Goal: Transaction & Acquisition: Purchase product/service

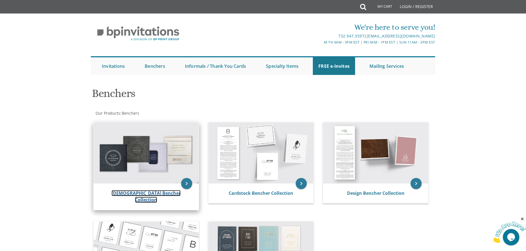
click at [138, 194] on link "Judaica Bencher Collection" at bounding box center [145, 196] width 69 height 13
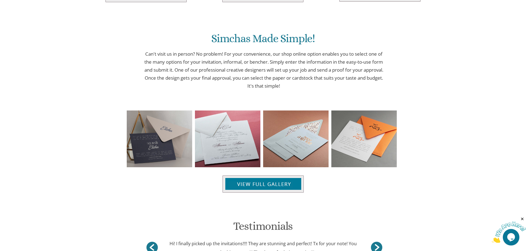
scroll to position [513, 0]
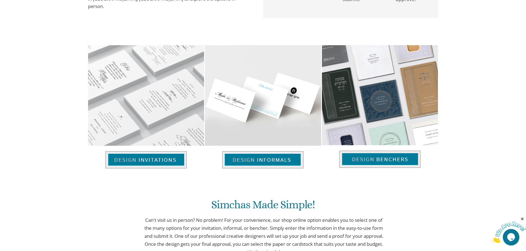
scroll to position [320, 0]
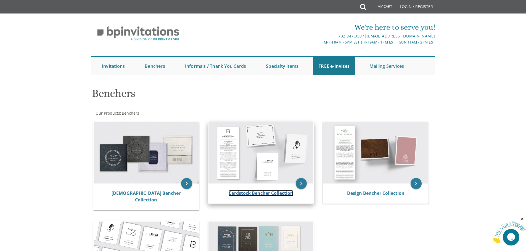
click at [240, 192] on link "Cardstock Bencher Collection" at bounding box center [260, 193] width 65 height 6
click at [259, 193] on link "Cardstock Bencher Collection" at bounding box center [260, 193] width 65 height 6
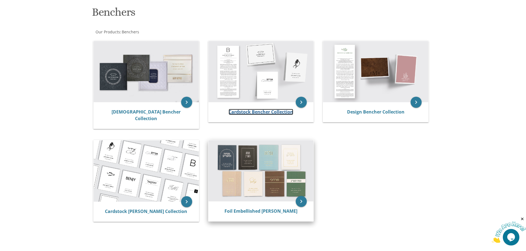
scroll to position [83, 0]
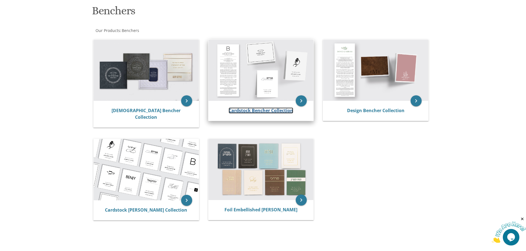
click at [260, 111] on link "Cardstock Bencher Collection" at bounding box center [260, 111] width 65 height 6
click at [303, 100] on icon "keyboard_arrow_right" at bounding box center [301, 100] width 11 height 11
click at [260, 111] on link "Cardstock Bencher Collection" at bounding box center [260, 111] width 65 height 6
click at [299, 100] on icon "keyboard_arrow_right" at bounding box center [301, 100] width 11 height 11
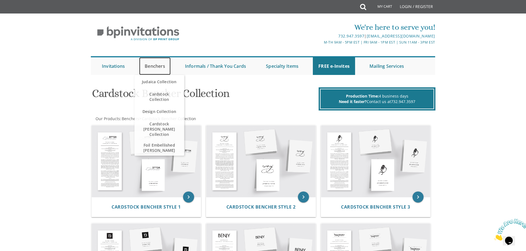
click at [155, 65] on link "Benchers" at bounding box center [154, 66] width 31 height 18
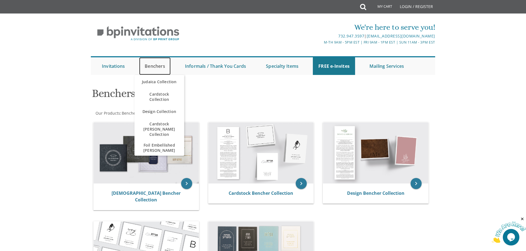
click at [153, 66] on link "Benchers" at bounding box center [154, 66] width 31 height 18
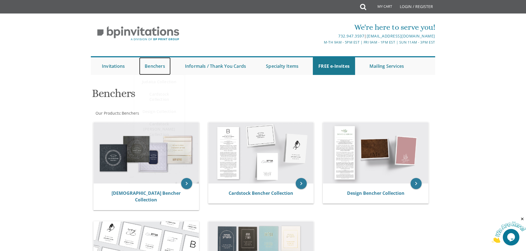
click at [153, 66] on link "Benchers" at bounding box center [154, 66] width 31 height 18
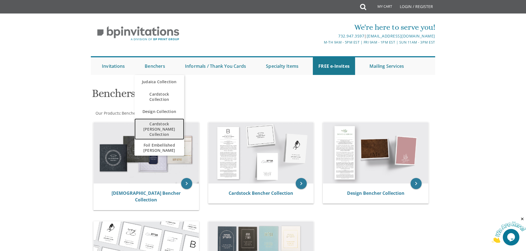
click at [150, 128] on span "Cardstock [PERSON_NAME] Collection" at bounding box center [159, 129] width 39 height 21
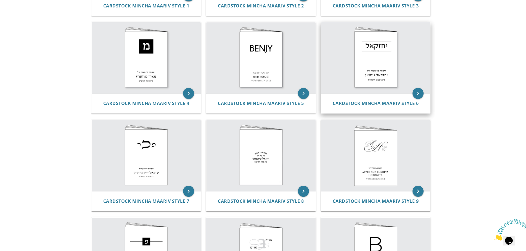
scroll to position [193, 0]
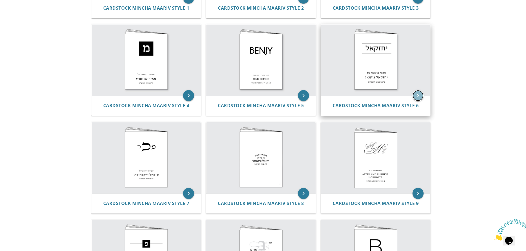
click at [416, 90] on icon "keyboard_arrow_right" at bounding box center [417, 95] width 11 height 11
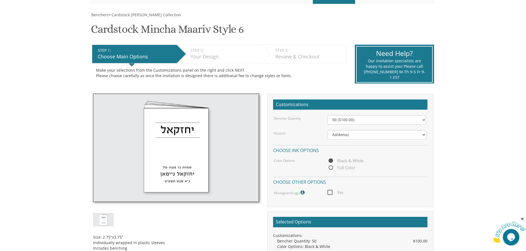
scroll to position [83, 0]
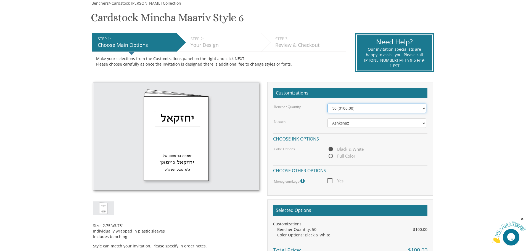
click at [364, 109] on select "50 ($100.00) 60 ($120.00) 70 ($140.00) 80 ($160.00) 90 ($180.00) 100 ($200.00) …" at bounding box center [376, 108] width 99 height 9
click at [327, 104] on select "50 ($100.00) 60 ($120.00) 70 ($140.00) 80 ($160.00) 90 ($180.00) 100 ($200.00) …" at bounding box center [376, 108] width 99 height 9
click at [365, 124] on select "Ashkenaz Edut Mizrach Sefard" at bounding box center [376, 123] width 99 height 9
click at [296, 122] on div "Nusach" at bounding box center [297, 122] width 54 height 6
click at [343, 111] on select "50 ($100.00) 60 ($120.00) 70 ($140.00) 80 ($160.00) 90 ($180.00) 100 ($200.00) …" at bounding box center [376, 108] width 99 height 9
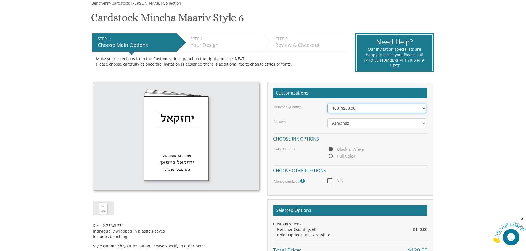
click at [327, 104] on select "50 ($100.00) 60 ($120.00) 70 ($140.00) 80 ($160.00) 90 ($180.00) 100 ($200.00) …" at bounding box center [376, 108] width 99 height 9
click at [345, 108] on select "50 ($100.00) 60 ($120.00) 70 ($140.00) 80 ($160.00) 90 ($180.00) 100 ($200.00) …" at bounding box center [376, 108] width 99 height 9
select select "90"
click at [327, 104] on select "50 ($100.00) 60 ($120.00) 70 ($140.00) 80 ($160.00) 90 ($180.00) 100 ($200.00) …" at bounding box center [376, 108] width 99 height 9
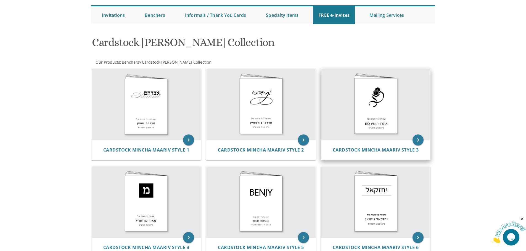
scroll to position [138, 0]
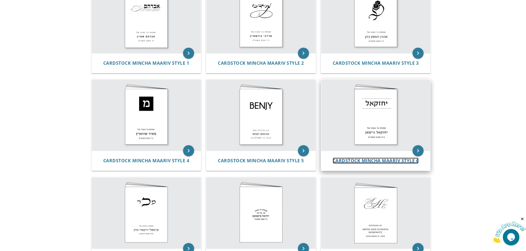
click at [379, 160] on span "Cardstock Mincha Maariv Style 6" at bounding box center [375, 161] width 86 height 6
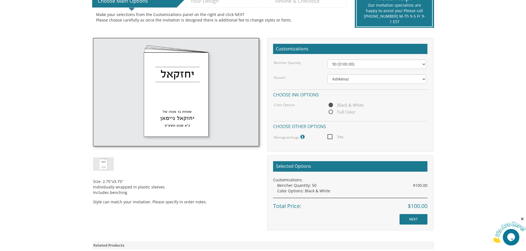
scroll to position [110, 0]
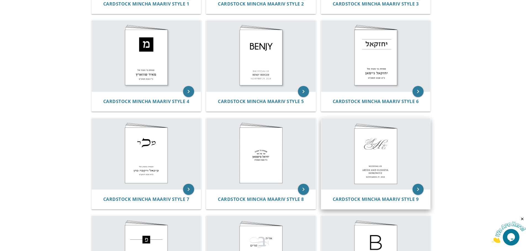
scroll to position [193, 0]
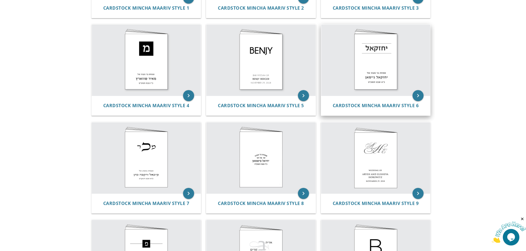
click at [375, 59] on img at bounding box center [375, 60] width 109 height 71
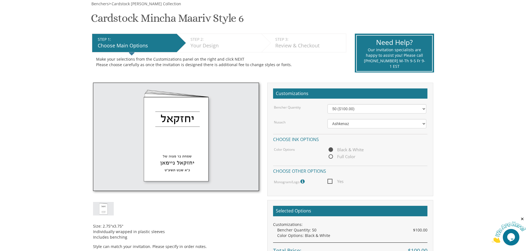
scroll to position [83, 0]
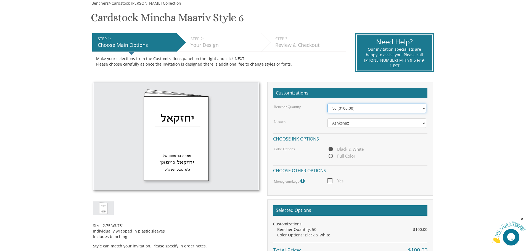
click at [354, 110] on select "50 ($100.00) 60 ($120.00) 70 ($140.00) 80 ($160.00) 90 ($180.00) 100 ($200.00) …" at bounding box center [376, 108] width 99 height 9
select select "100"
click at [327, 104] on select "50 ($100.00) 60 ($120.00) 70 ($140.00) 80 ($160.00) 90 ($180.00) 100 ($200.00) …" at bounding box center [376, 108] width 99 height 9
click at [355, 118] on div "Bencher Quantity 50 ($100.00) 60 ($120.00) 70 ($140.00) 80 ($160.00) 90 ($180.0…" at bounding box center [350, 144] width 154 height 81
click at [351, 126] on select "Ashkenaz Edut Mizrach Sefard" at bounding box center [376, 123] width 99 height 9
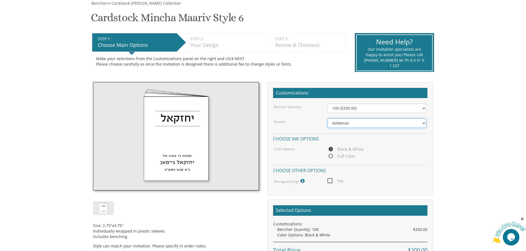
select select "Sefard"
click at [327, 119] on select "Ashkenaz Edut Mizrach Sefard" at bounding box center [376, 123] width 99 height 9
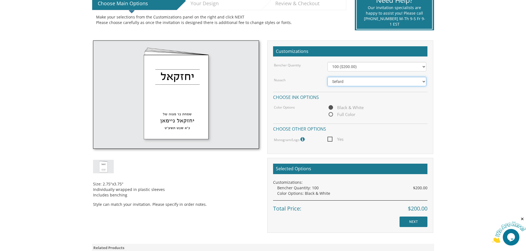
scroll to position [138, 0]
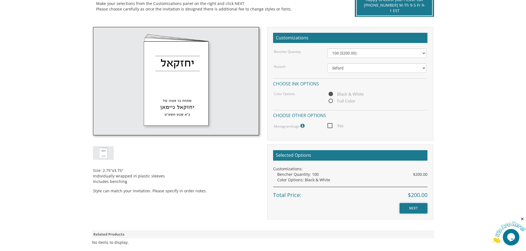
click at [413, 205] on input "NEXT" at bounding box center [413, 208] width 28 height 10
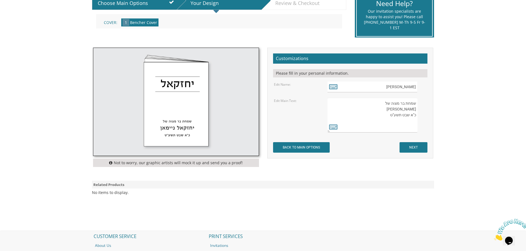
scroll to position [138, 0]
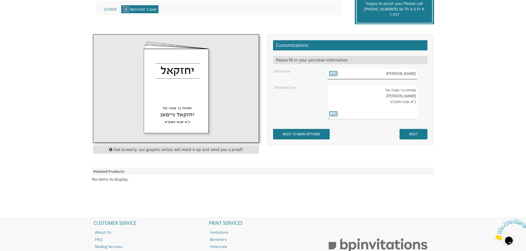
drag, startPoint x: 403, startPoint y: 73, endPoint x: 415, endPoint y: 76, distance: 12.5
click at [415, 74] on input "[PERSON_NAME]" at bounding box center [372, 73] width 90 height 11
click at [334, 73] on icon at bounding box center [333, 74] width 8 height 8
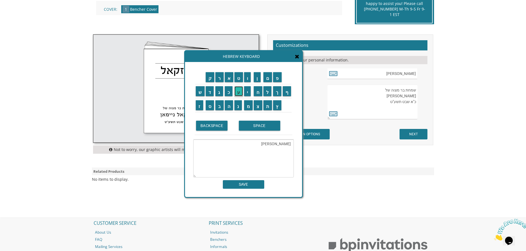
click at [239, 92] on input "ע" at bounding box center [238, 91] width 9 height 10
click at [196, 108] on input "ז" at bounding box center [199, 105] width 7 height 10
click at [218, 79] on input "ר" at bounding box center [219, 77] width 8 height 10
type textarea "ר"
click at [239, 92] on input "ע" at bounding box center [238, 91] width 9 height 10
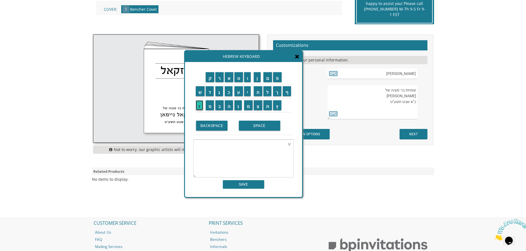
click at [198, 107] on input "ז" at bounding box center [199, 105] width 7 height 10
click at [220, 78] on input "ר" at bounding box center [219, 77] width 8 height 10
click at [248, 92] on input "י" at bounding box center [247, 91] width 7 height 10
click at [230, 78] on input "א" at bounding box center [229, 77] width 9 height 10
click at [270, 92] on input "ל" at bounding box center [267, 91] width 8 height 10
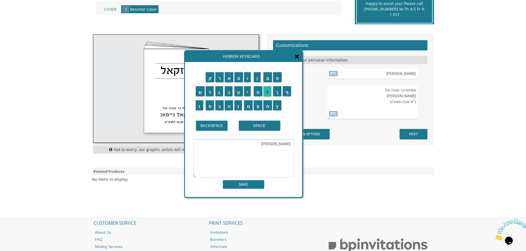
type textarea "[PERSON_NAME]"
click at [258, 184] on input "SAVE" at bounding box center [243, 184] width 41 height 9
type input "[PERSON_NAME]"
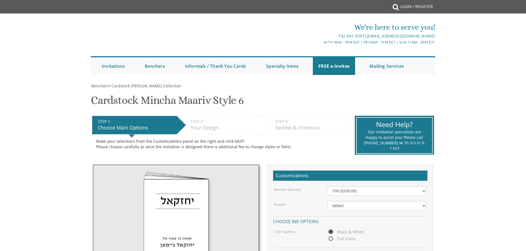
select select "100"
select select "Sefard"
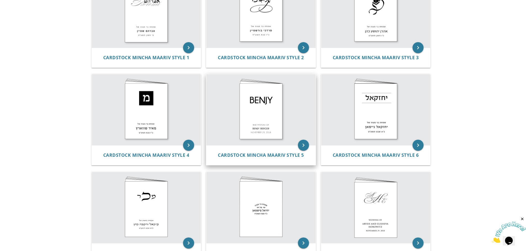
scroll to position [138, 0]
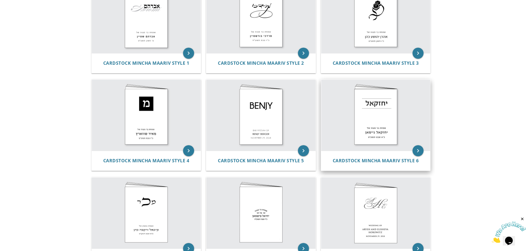
click at [368, 118] on img at bounding box center [375, 115] width 109 height 71
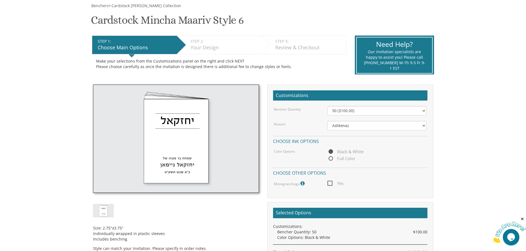
scroll to position [110, 0]
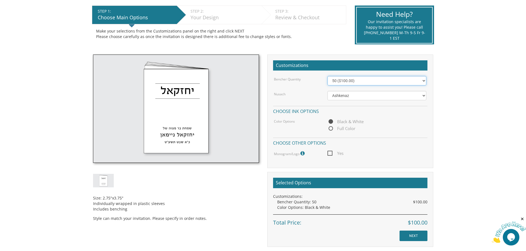
click at [347, 81] on select "50 ($100.00) 60 ($120.00) 70 ($140.00) 80 ($160.00) 90 ($180.00) 100 ($200.00) …" at bounding box center [376, 80] width 99 height 9
select select "100"
click at [327, 76] on select "50 ($100.00) 60 ($120.00) 70 ($140.00) 80 ($160.00) 90 ($180.00) 100 ($200.00) …" at bounding box center [376, 80] width 99 height 9
click at [344, 93] on select "Ashkenaz Edut Mizrach Sefard" at bounding box center [376, 95] width 99 height 9
select select "Sefard"
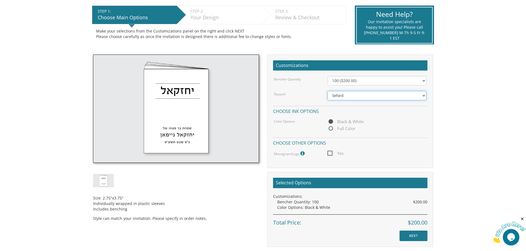
click at [327, 91] on select "Ashkenaz Edut Mizrach Sefard" at bounding box center [376, 95] width 99 height 9
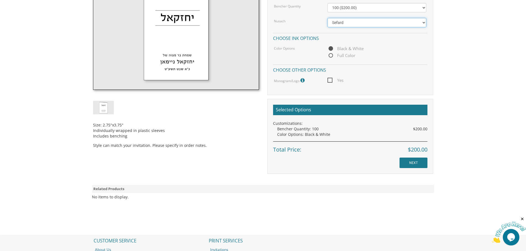
scroll to position [193, 0]
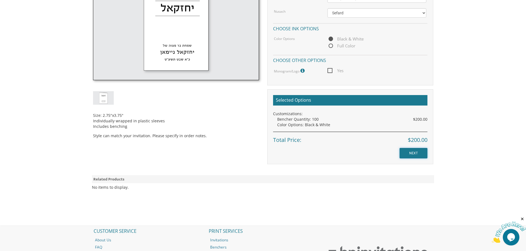
click at [408, 151] on input "NEXT" at bounding box center [413, 153] width 28 height 10
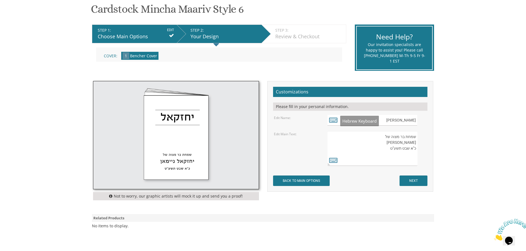
scroll to position [110, 0]
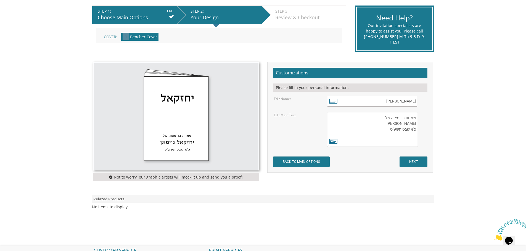
drag, startPoint x: 392, startPoint y: 102, endPoint x: 433, endPoint y: 104, distance: 41.2
click at [433, 104] on div "Customizations Please fill in your personal information. Edit Name: יחזקאל Edit…" at bounding box center [350, 117] width 166 height 111
click at [332, 101] on icon at bounding box center [333, 101] width 8 height 8
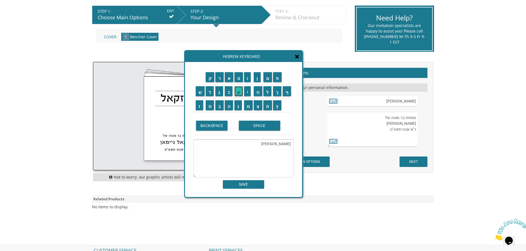
click at [236, 90] on input "ע" at bounding box center [238, 91] width 9 height 10
type textarea "ע"
click at [239, 91] on input "ע" at bounding box center [238, 91] width 9 height 10
click at [199, 106] on input "ז" at bounding box center [199, 105] width 7 height 10
click at [221, 80] on input "ר" at bounding box center [219, 77] width 8 height 10
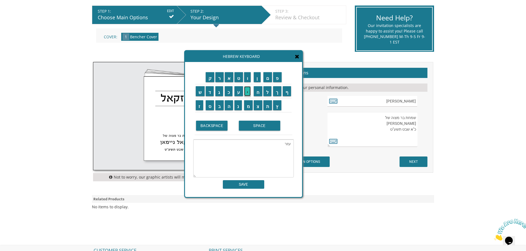
click at [249, 92] on input "י" at bounding box center [247, 91] width 7 height 10
click at [228, 79] on input "א" at bounding box center [229, 77] width 9 height 10
click at [266, 91] on input "ל" at bounding box center [267, 91] width 8 height 10
type textarea "עזריאל"
click at [257, 187] on input "SAVE" at bounding box center [243, 184] width 41 height 9
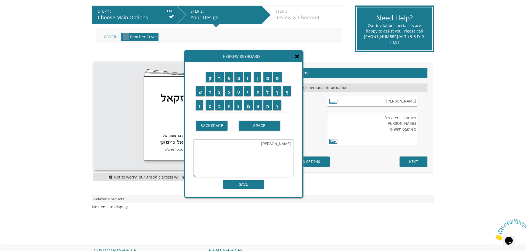
type input "עזריאל"
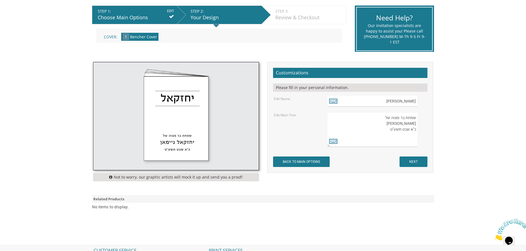
click at [389, 124] on textarea "שמחת בר מצוה של יחזקאל ניימאן כ"א שבט תשע"ט" at bounding box center [372, 129] width 90 height 35
click at [332, 142] on icon at bounding box center [333, 141] width 8 height 8
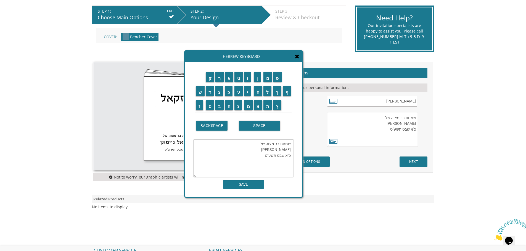
click at [290, 150] on textarea "שמחת בר מצוה של יחזקאל ניימאן כ"א שבט תשע"ט" at bounding box center [243, 159] width 100 height 38
click at [245, 145] on textarea "שמחת בר מציחזקאל ניימאן כ"א שבט תשע"ט" at bounding box center [243, 159] width 100 height 38
click at [232, 104] on input "ה" at bounding box center [229, 105] width 9 height 10
click at [266, 144] on textarea "שמחת בר מצה כ"א שבט תשע"ט" at bounding box center [243, 159] width 100 height 38
click at [268, 145] on textarea "שמחת בר מצה כ"א שבט תשע"ט" at bounding box center [243, 159] width 100 height 38
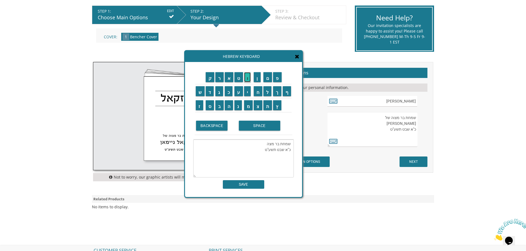
click at [246, 76] on input "ו" at bounding box center [247, 77] width 7 height 10
drag, startPoint x: 284, startPoint y: 151, endPoint x: 289, endPoint y: 151, distance: 5.5
click at [289, 151] on textarea "שמחת בר מצוה כ"א שבט תשע"ט" at bounding box center [243, 159] width 100 height 38
click at [227, 92] on input "כ" at bounding box center [229, 91] width 8 height 10
click at [286, 150] on textarea "שמחת בר מצוה כ"א שבט תשע"ט" at bounding box center [243, 159] width 100 height 38
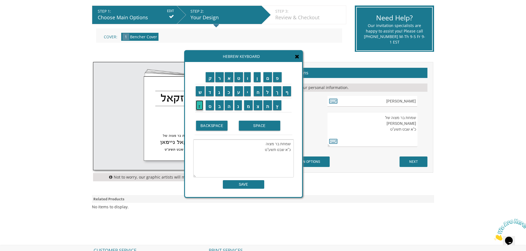
click at [198, 107] on input "ז" at bounding box center [199, 105] width 7 height 10
click at [283, 151] on textarea "שמחת בר מצוה כ"זא שבט תשע"ט" at bounding box center [243, 159] width 100 height 38
click at [277, 151] on textarea "שמחת בר מצוה כ"ז שבט תשע"ט" at bounding box center [243, 159] width 100 height 38
click at [228, 79] on input "א" at bounding box center [229, 77] width 9 height 10
click at [268, 91] on input "ל" at bounding box center [267, 91] width 8 height 10
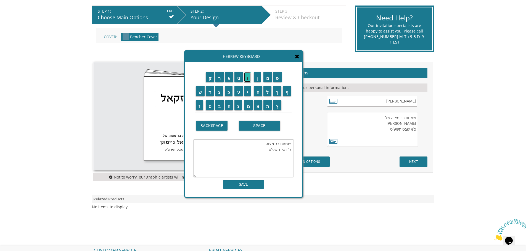
click at [247, 78] on input "ו" at bounding box center [247, 77] width 7 height 10
click at [269, 92] on input "ל" at bounding box center [267, 91] width 8 height 10
click at [268, 105] on input "ת" at bounding box center [267, 105] width 9 height 10
click at [198, 91] on input "ש" at bounding box center [200, 91] width 9 height 10
drag, startPoint x: 219, startPoint y: 79, endPoint x: 225, endPoint y: 84, distance: 7.5
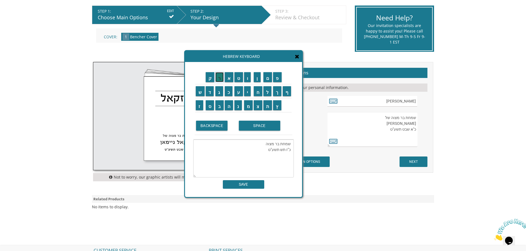
click at [219, 79] on input "ר" at bounding box center [219, 77] width 8 height 10
click at [248, 93] on input "י" at bounding box center [247, 91] width 7 height 10
click at [273, 150] on textarea "שמחת בר מצוה כ"ז תשרי תשע"ט" at bounding box center [243, 159] width 100 height 38
click at [264, 155] on textarea "שמחת בר מצוה כ"ז תשרי תשע"ט" at bounding box center [243, 159] width 100 height 38
click at [280, 156] on textarea "שמחת בר מצוה כ"ז תשרי תשע"ט October 19 2025" at bounding box center [243, 159] width 100 height 38
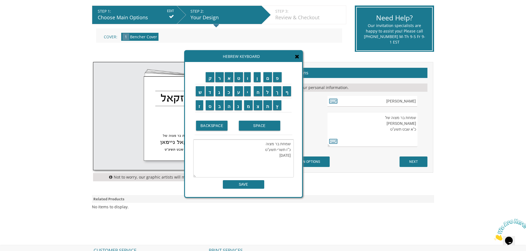
click at [268, 151] on textarea "שמחת בר מצוה כ"ז תשרי תשע"ט October 19, 2025" at bounding box center [243, 159] width 100 height 38
click at [267, 150] on textarea "שמחת בר מצוה כ"ז תשרי תשע"ט October 19, 2025" at bounding box center [243, 159] width 100 height 38
click at [278, 80] on input "פ" at bounding box center [277, 77] width 9 height 10
click at [262, 150] on textarea "שמחת בר מצוה כ"ז תשרי תשפ"ט October 19, 2025" at bounding box center [243, 159] width 100 height 38
click at [248, 77] on input "ו" at bounding box center [247, 77] width 7 height 10
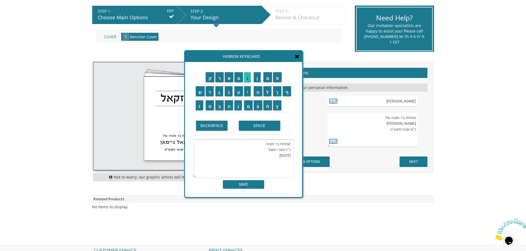
type textarea "שמחת בר מצוה כ"ז תשרי תשפ"ו October 19, 2025"
click at [248, 184] on input "SAVE" at bounding box center [243, 184] width 41 height 9
type textarea "שמחת בר מצוה כ"ז תשרי תשפ"ו October 19, 2025"
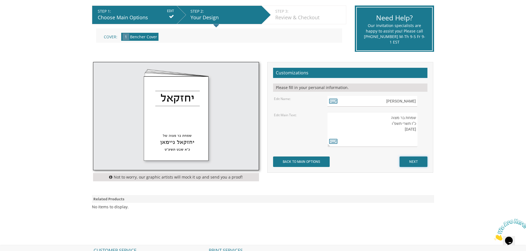
click at [414, 163] on input "NEXT" at bounding box center [413, 162] width 28 height 10
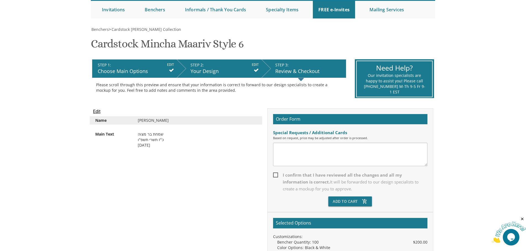
scroll to position [55, 0]
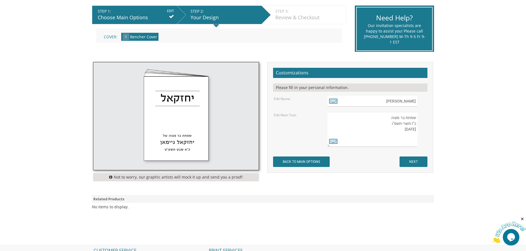
click at [387, 118] on textarea "שמחת בר מצוה של [PERSON_NAME] כ"א שבט תשע"ט" at bounding box center [372, 129] width 90 height 35
type textarea "שמחת בר מצוה כ"ז תשרי תשפ"ו [DATE]"
click at [332, 141] on icon at bounding box center [333, 141] width 8 height 8
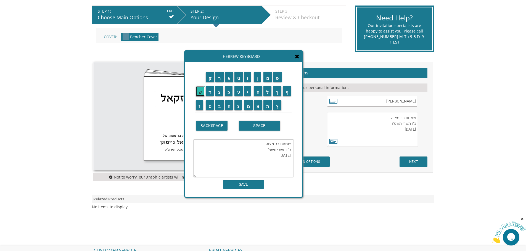
click at [198, 92] on input "ש" at bounding box center [200, 91] width 9 height 10
click at [267, 91] on input "ל" at bounding box center [267, 91] width 8 height 10
click at [263, 144] on textarea "שמחת בר מצוה כ"ז תשרי תשפ"ו October 19, 2025 של" at bounding box center [243, 159] width 100 height 38
click at [198, 90] on input "ש" at bounding box center [200, 91] width 9 height 10
click at [269, 90] on input "ל" at bounding box center [267, 91] width 8 height 10
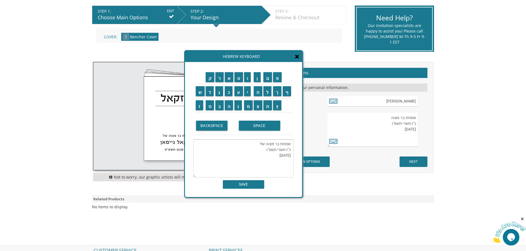
click at [260, 151] on textarea "שמחת בר מצוה של כ"ז תשרי תשפ"ו October 19, 2025" at bounding box center [243, 159] width 100 height 38
click at [254, 143] on textarea "שמחת בר מצוה של כ"ז תשרי תשפ"ו October 19, 2025" at bounding box center [243, 159] width 100 height 38
click at [237, 90] on input "ע" at bounding box center [238, 91] width 9 height 10
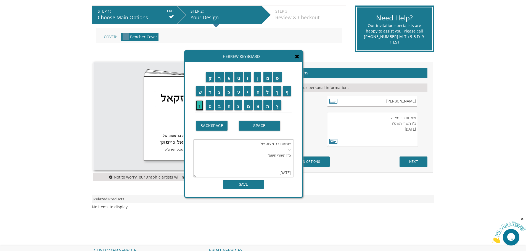
click at [200, 105] on input "ז" at bounding box center [199, 105] width 7 height 10
click at [218, 78] on input "ר" at bounding box center [219, 77] width 8 height 10
click at [246, 91] on input "י" at bounding box center [247, 91] width 7 height 10
drag, startPoint x: 228, startPoint y: 77, endPoint x: 231, endPoint y: 77, distance: 3.6
click at [228, 77] on input "א" at bounding box center [229, 77] width 9 height 10
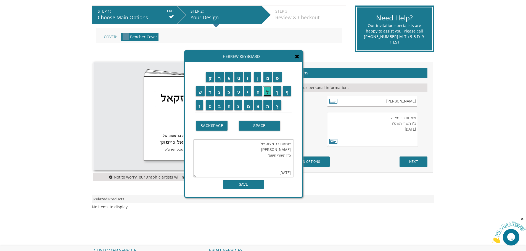
click at [268, 91] on input "ל" at bounding box center [267, 91] width 8 height 10
click at [279, 76] on input "פ" at bounding box center [277, 77] width 9 height 10
click at [248, 91] on input "י" at bounding box center [247, 91] width 7 height 10
click at [199, 91] on input "ש" at bounding box center [200, 91] width 9 height 10
click at [219, 106] on input "ב" at bounding box center [219, 105] width 8 height 10
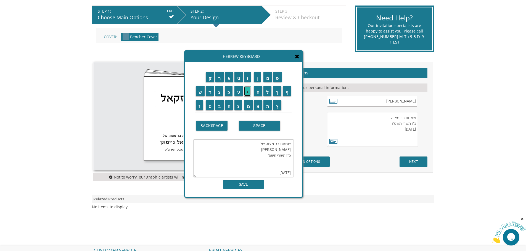
click at [248, 91] on input "י" at bounding box center [247, 91] width 7 height 10
click at [258, 76] on input "ן" at bounding box center [257, 77] width 7 height 10
click at [267, 158] on textarea "שמחת בר מצוה של עזריאל פישביין כ"ז תשרי תשפ"ו October 19, 2025" at bounding box center [243, 159] width 100 height 38
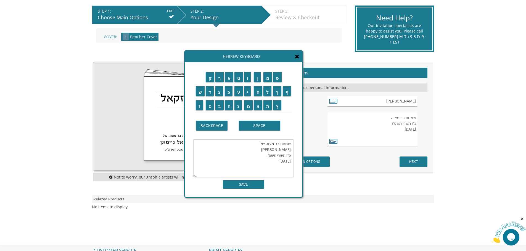
type textarea "שמחת בר מצוה של עזריאל פישביין כ"ז תשרי תשפ"ו October 19, 2025"
click at [245, 184] on input "SAVE" at bounding box center [243, 184] width 41 height 9
type textarea "שמחת בר מצוה של עזריאל פישביין כ"ז תשרי תשפ"ו October 19, 2025"
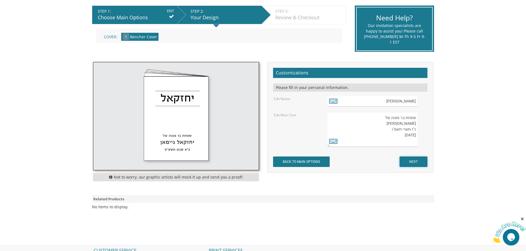
click at [416, 162] on input "NEXT" at bounding box center [413, 162] width 28 height 10
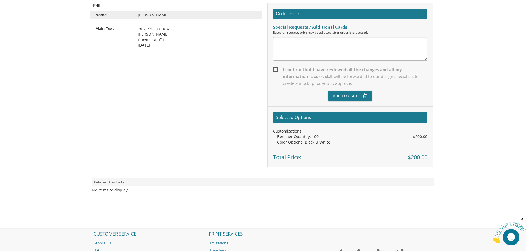
scroll to position [221, 0]
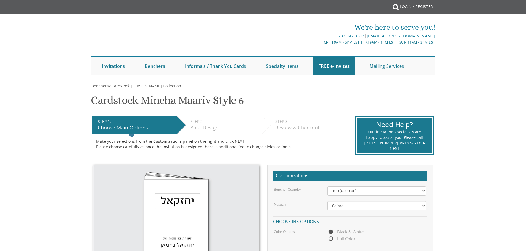
select select "100"
select select "Sefard"
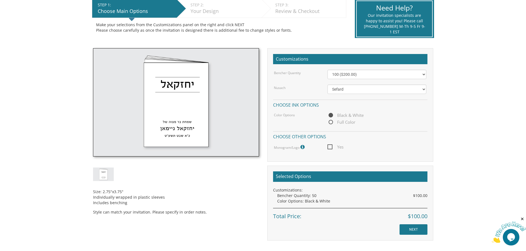
scroll to position [138, 0]
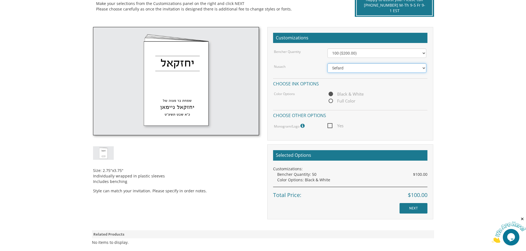
click at [356, 69] on select "Ashkenaz [PERSON_NAME]" at bounding box center [376, 67] width 99 height 9
click at [327, 63] on select "Ashkenaz [PERSON_NAME]" at bounding box center [376, 67] width 99 height 9
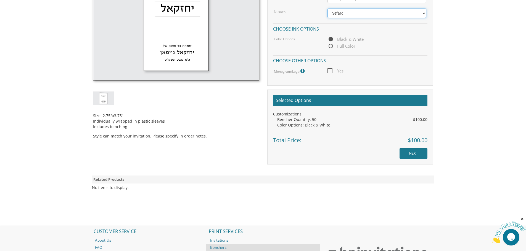
scroll to position [193, 0]
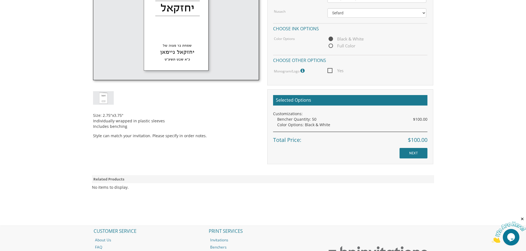
click at [520, 187] on body "My Cart {{shoppingcart.totalQuantityDisplay}} Total: {{shoppingcart.subtotal}} …" at bounding box center [263, 59] width 526 height 504
